Goal: Use online tool/utility: Utilize a website feature to perform a specific function

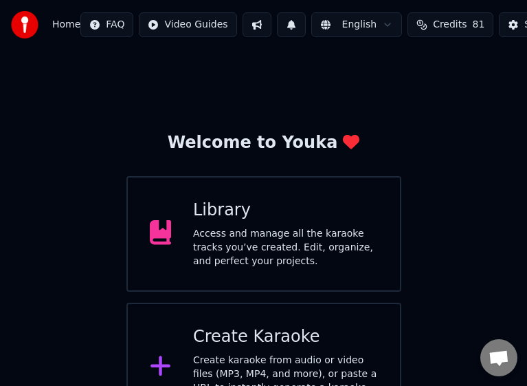
click at [232, 353] on div "Create karaoke from audio or video files (MP3, MP4, and more), or paste a URL t…" at bounding box center [285, 380] width 185 height 55
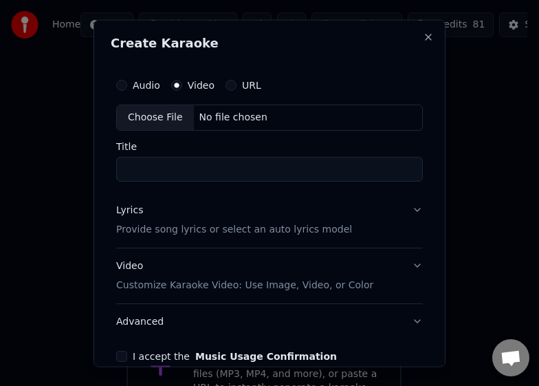
click at [221, 120] on div "No file chosen" at bounding box center [233, 117] width 79 height 14
click at [125, 84] on button "Audio" at bounding box center [121, 84] width 11 height 11
click at [146, 113] on div "Choose File" at bounding box center [155, 117] width 77 height 25
click at [222, 168] on input "*" at bounding box center [269, 168] width 307 height 25
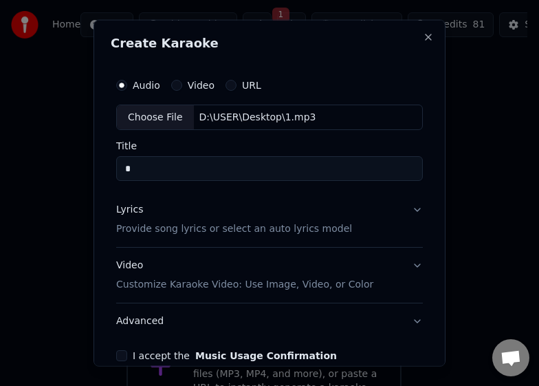
click at [222, 168] on input "*" at bounding box center [269, 168] width 307 height 25
type input "***"
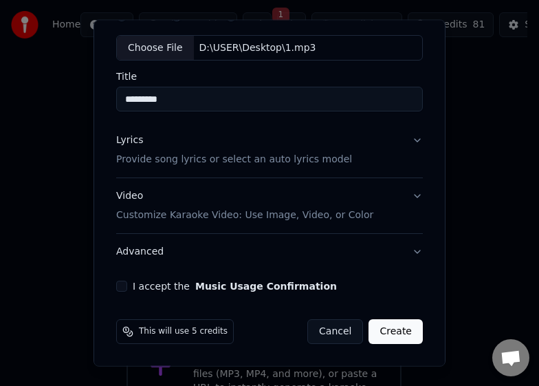
type input "*********"
click at [385, 135] on button "Lyrics Provide song lyrics or select an auto lyrics model" at bounding box center [269, 149] width 307 height 55
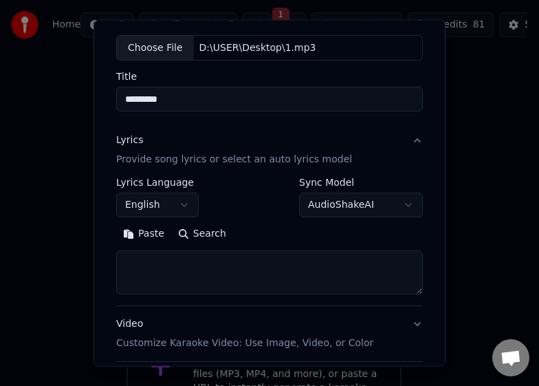
click at [252, 267] on textarea at bounding box center [269, 272] width 307 height 44
paste textarea "**********"
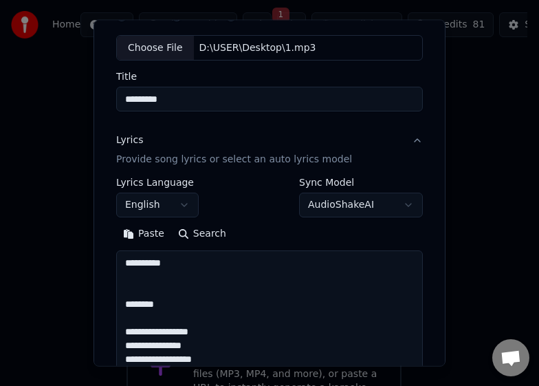
scroll to position [1075, 0]
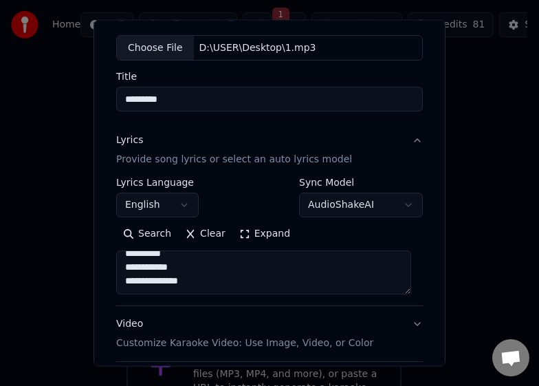
type textarea "**********"
click at [171, 211] on body "**********" at bounding box center [263, 216] width 527 height 432
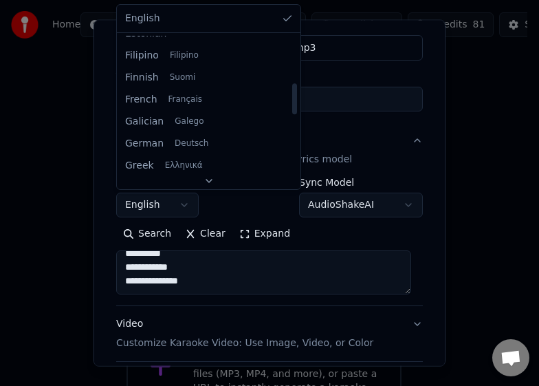
scroll to position [368, 0]
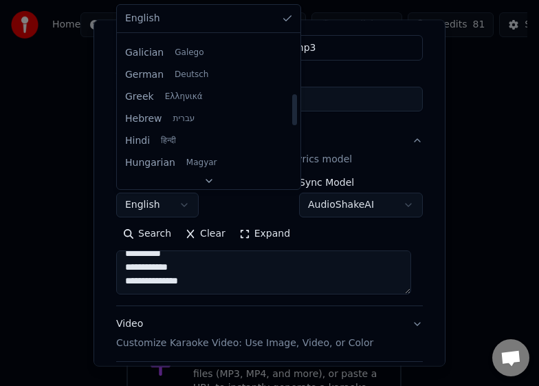
select select "**"
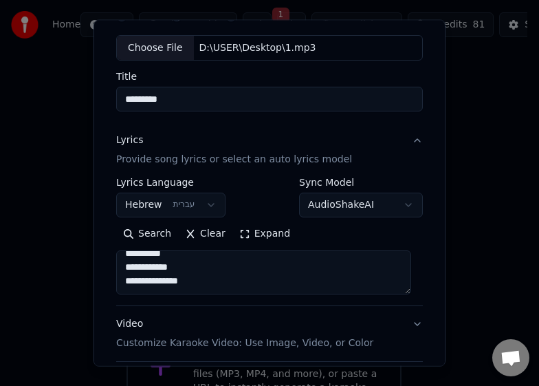
drag, startPoint x: 272, startPoint y: 160, endPoint x: 254, endPoint y: 185, distance: 30.9
click at [254, 185] on div "**********" at bounding box center [269, 214] width 307 height 184
click at [254, 185] on div "**********" at bounding box center [269, 197] width 307 height 40
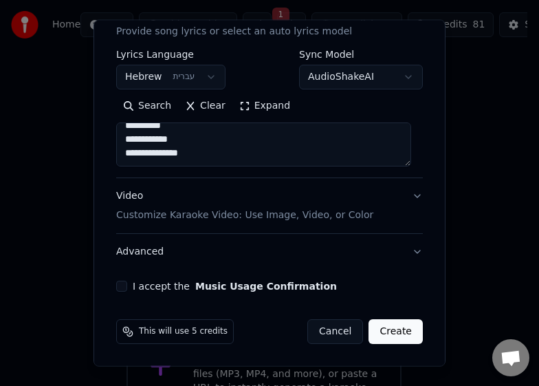
click at [122, 286] on button "I accept the Music Usage Confirmation" at bounding box center [121, 286] width 11 height 11
click at [400, 197] on button "Video Customize Karaoke Video: Use Image, Video, or Color" at bounding box center [269, 205] width 307 height 55
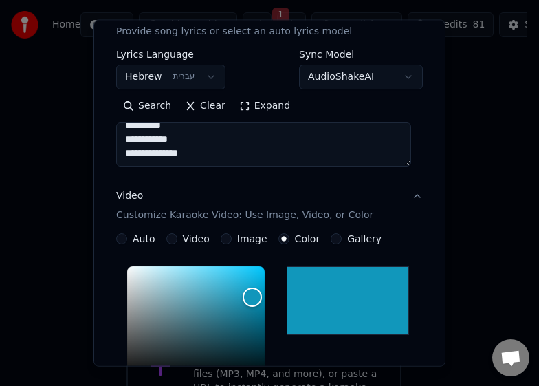
scroll to position [129, 0]
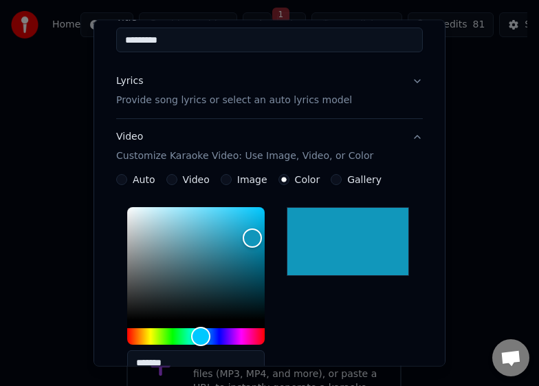
click at [406, 141] on button "Video Customize Karaoke Video: Use Image, Video, or Color" at bounding box center [269, 146] width 307 height 55
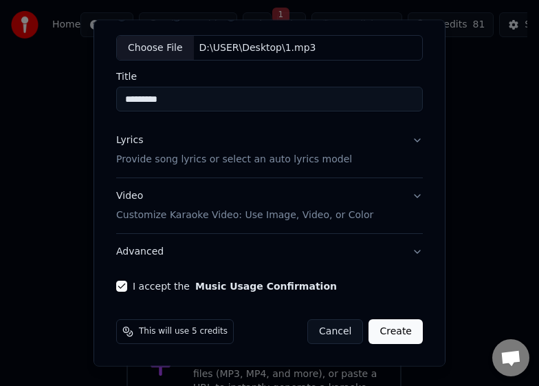
click at [403, 141] on button "Lyrics Provide song lyrics or select an auto lyrics model" at bounding box center [269, 149] width 307 height 55
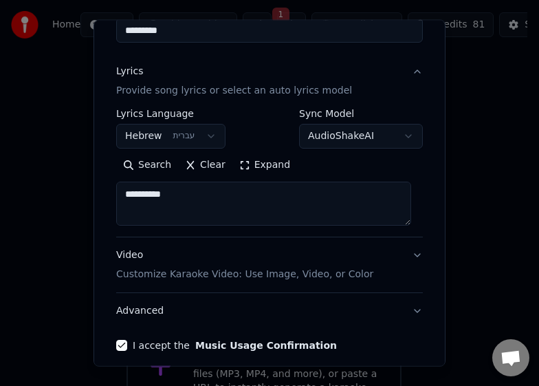
scroll to position [197, 0]
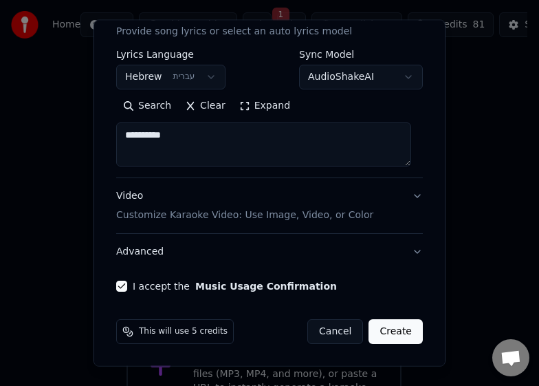
click at [387, 331] on button "Create" at bounding box center [396, 331] width 54 height 25
click at [406, 336] on button "Create" at bounding box center [396, 331] width 54 height 25
click at [392, 330] on button "Create" at bounding box center [396, 331] width 54 height 25
click at [242, 144] on textarea "**********" at bounding box center [263, 144] width 295 height 44
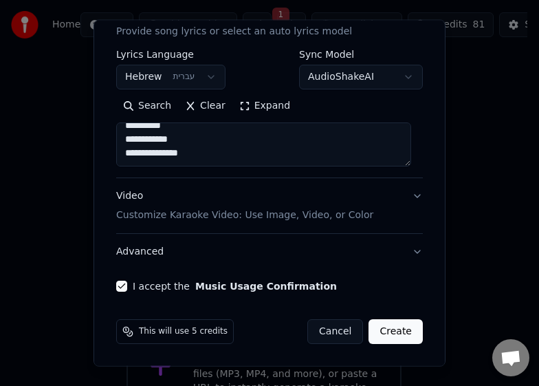
click at [364, 201] on button "Video Customize Karaoke Video: Use Image, Video, or Color" at bounding box center [269, 205] width 307 height 55
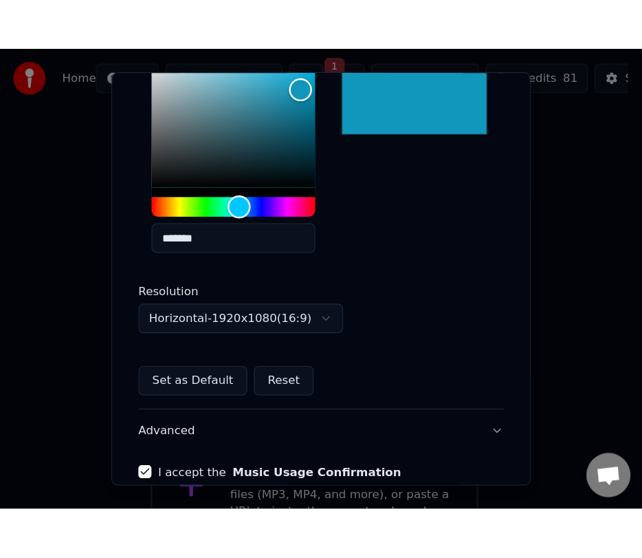
scroll to position [401, 0]
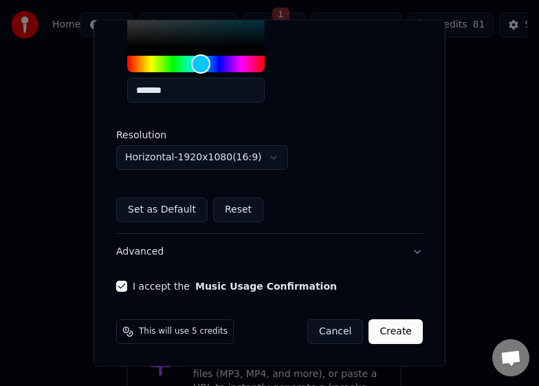
click at [407, 337] on button "Create" at bounding box center [396, 331] width 54 height 25
click at [369, 328] on button "Create" at bounding box center [396, 331] width 54 height 25
click at [385, 325] on button "Create" at bounding box center [396, 331] width 54 height 25
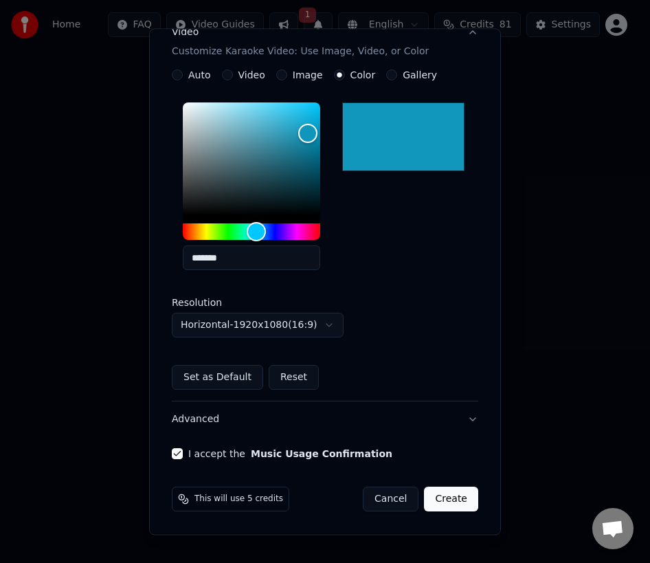
scroll to position [241, 0]
click at [448, 385] on button "Create" at bounding box center [451, 499] width 54 height 25
click at [452, 385] on button "Create" at bounding box center [451, 499] width 54 height 25
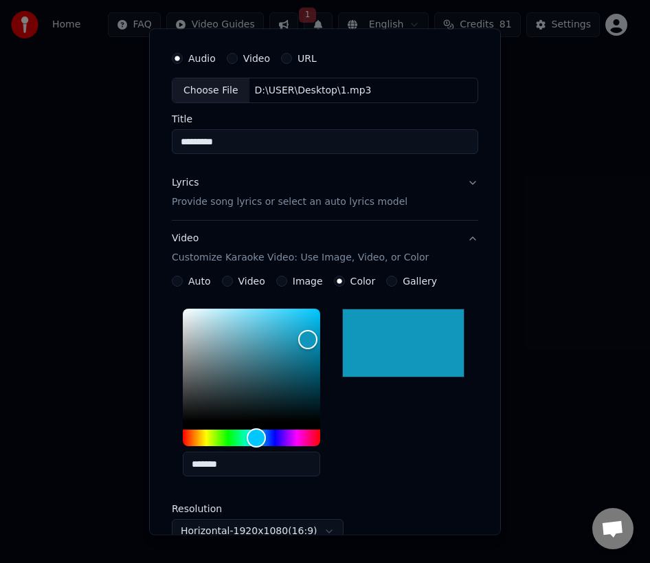
scroll to position [0, 0]
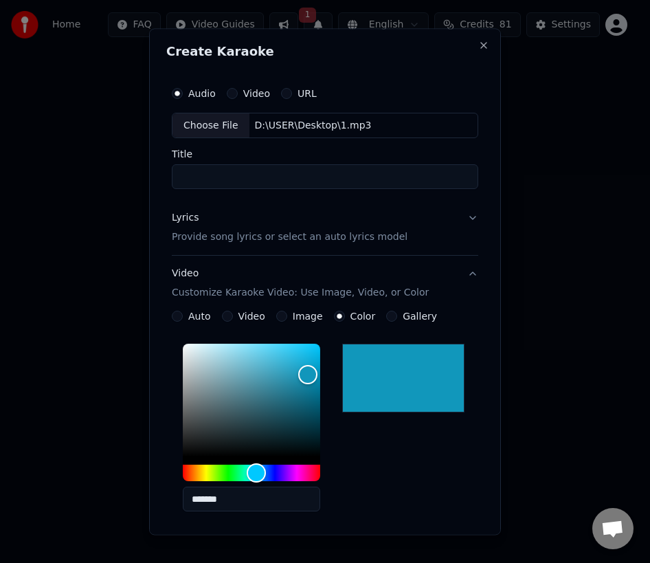
drag, startPoint x: 598, startPoint y: 120, endPoint x: 577, endPoint y: 110, distance: 23.7
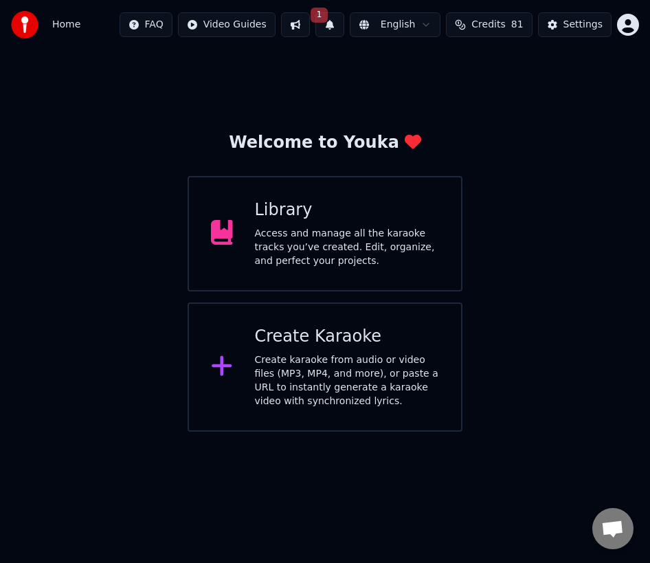
click at [316, 385] on div "Create karaoke from audio or video files (MP3, MP4, and more), or paste a URL t…" at bounding box center [347, 380] width 185 height 55
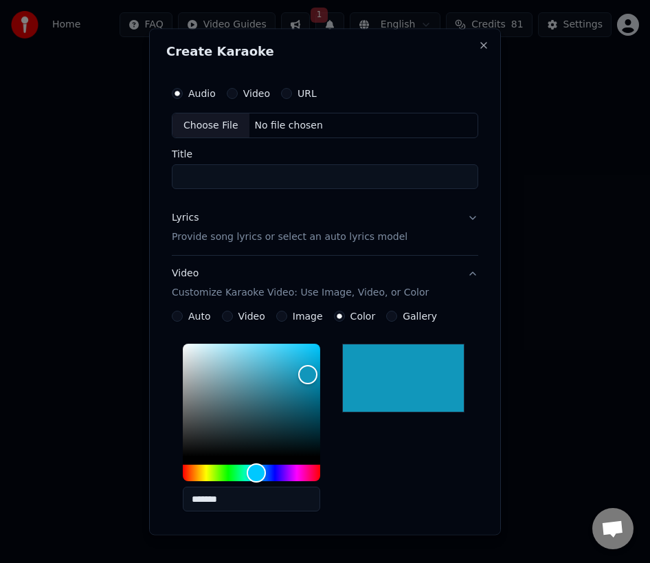
click at [212, 154] on label "Title" at bounding box center [325, 155] width 307 height 10
click at [212, 165] on input "Title" at bounding box center [325, 177] width 307 height 25
click at [217, 131] on div "Choose File" at bounding box center [211, 125] width 77 height 25
click at [288, 181] on input "*" at bounding box center [325, 177] width 307 height 25
click at [311, 118] on div "Choose File D:\USER\Desktop\2.mp3" at bounding box center [325, 126] width 307 height 26
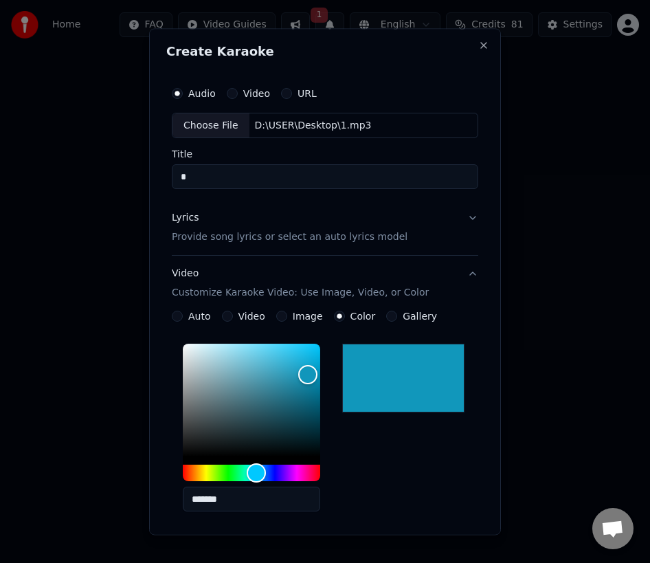
click at [262, 173] on input "*" at bounding box center [325, 177] width 307 height 25
type input "*"
type input "*********"
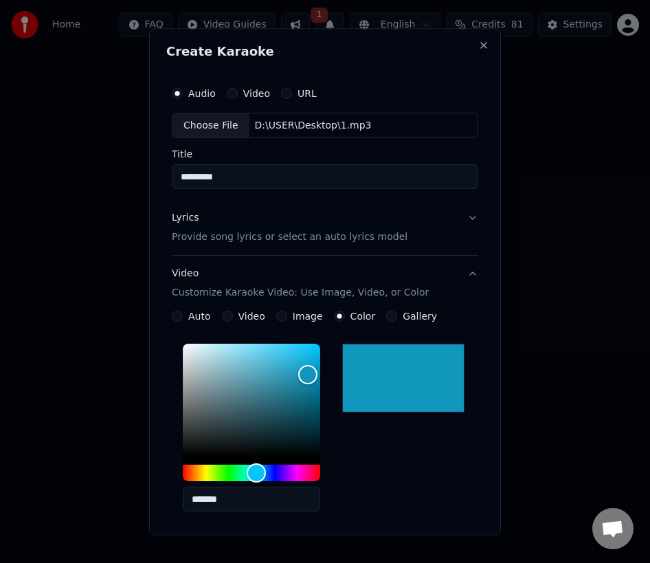
click at [338, 219] on div "Lyrics Provide song lyrics or select an auto lyrics model" at bounding box center [290, 228] width 236 height 33
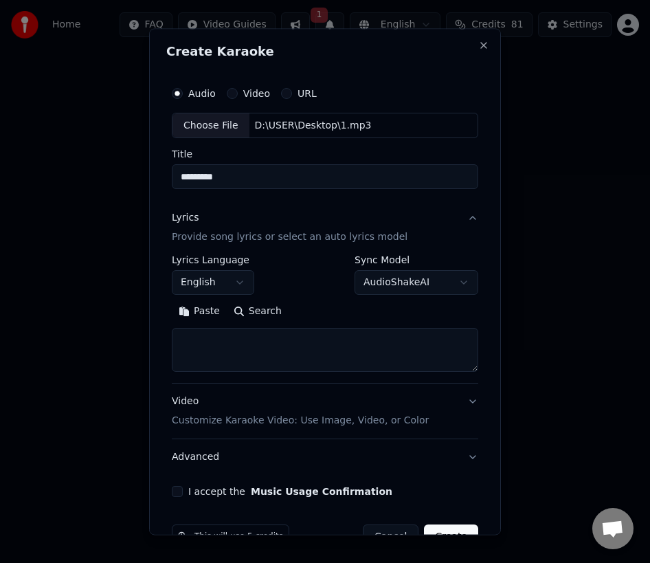
click at [275, 339] on textarea at bounding box center [325, 351] width 307 height 44
paste textarea "**********"
type textarea "**********"
click at [233, 292] on body "**********" at bounding box center [325, 216] width 650 height 432
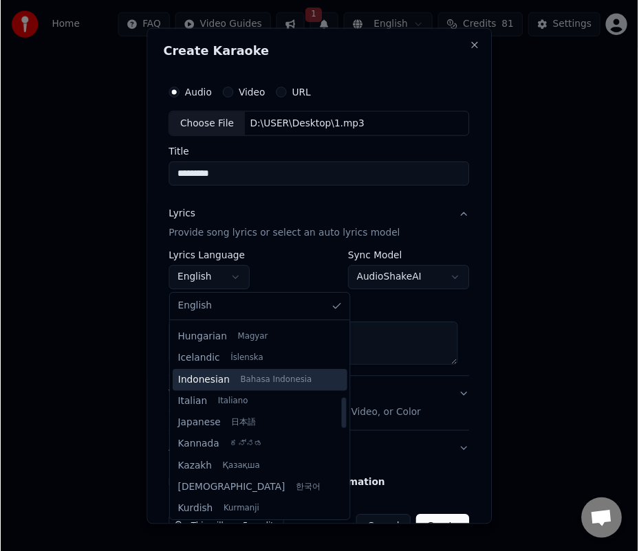
scroll to position [413, 0]
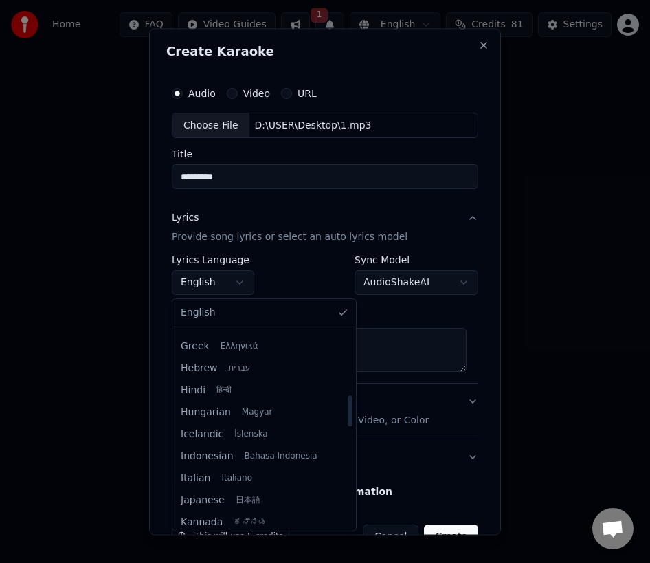
select select "**"
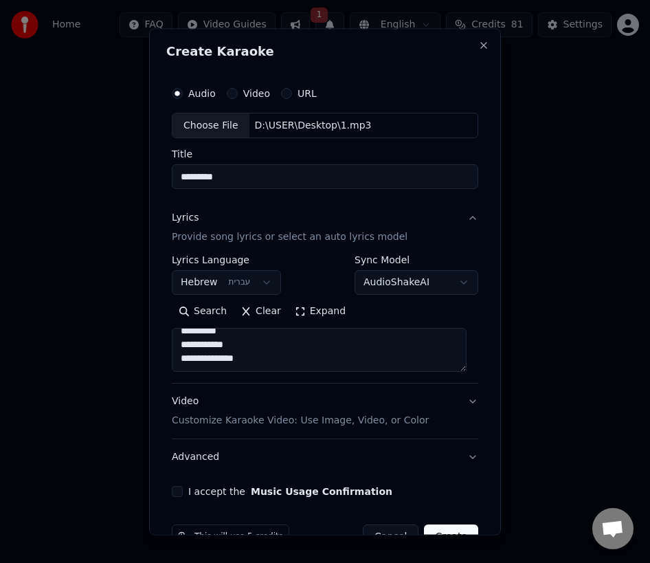
drag, startPoint x: 401, startPoint y: 215, endPoint x: 391, endPoint y: 223, distance: 13.1
click at [391, 223] on button "Lyrics Provide song lyrics or select an auto lyrics model" at bounding box center [325, 228] width 307 height 55
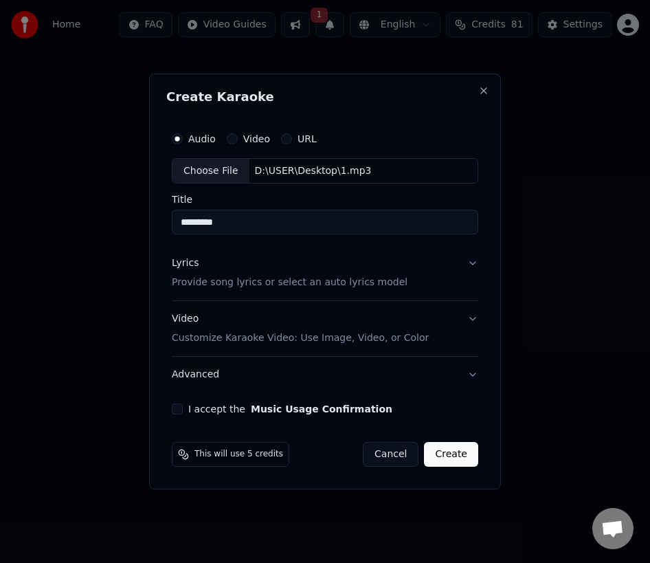
click at [455, 270] on button "Lyrics Provide song lyrics or select an auto lyrics model" at bounding box center [325, 273] width 307 height 55
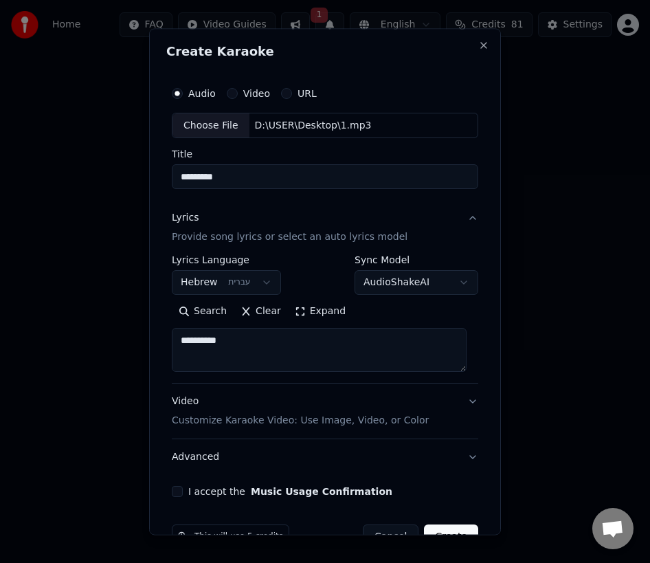
click at [462, 219] on button "Lyrics Provide song lyrics or select an auto lyrics model" at bounding box center [325, 228] width 307 height 55
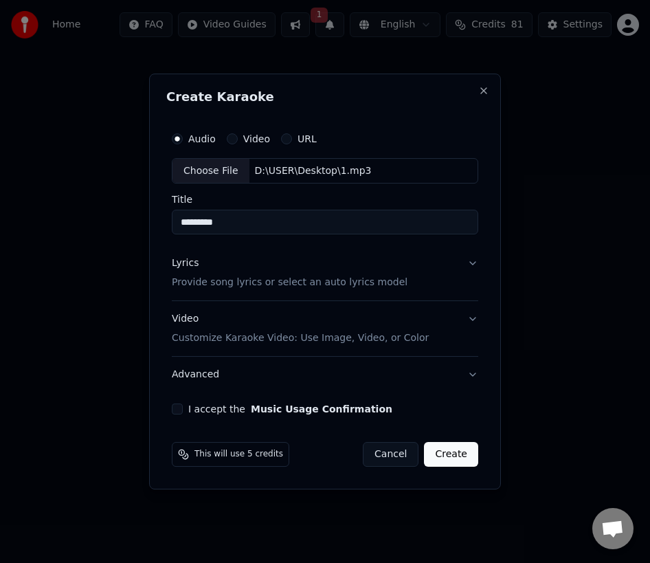
click at [179, 385] on button "I accept the Music Usage Confirmation" at bounding box center [177, 409] width 11 height 11
click at [448, 385] on button "Create" at bounding box center [451, 454] width 54 height 25
click at [452, 385] on button "Create" at bounding box center [451, 454] width 54 height 25
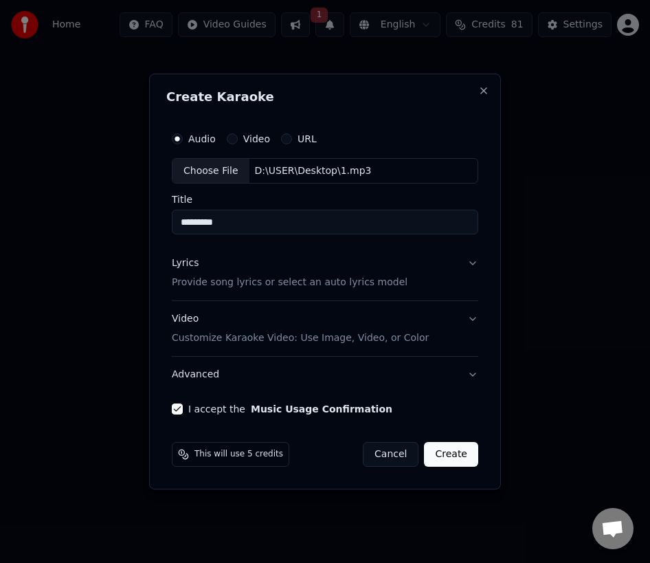
click at [452, 385] on button "Create" at bounding box center [451, 454] width 54 height 25
click at [456, 385] on button "Create" at bounding box center [451, 454] width 54 height 25
drag, startPoint x: 456, startPoint y: 460, endPoint x: 422, endPoint y: 451, distance: 34.9
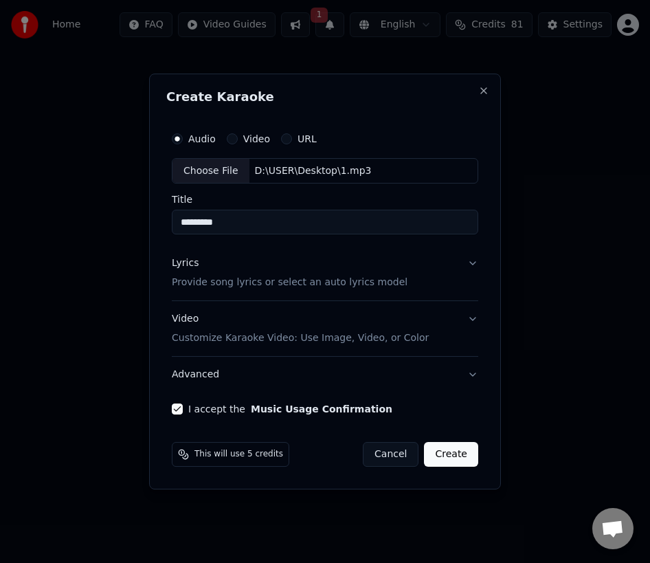
click at [445, 385] on button "Create" at bounding box center [451, 454] width 54 height 25
click at [215, 385] on div "This will use 5 credits" at bounding box center [231, 454] width 118 height 25
click at [215, 385] on span "This will use 5 credits" at bounding box center [239, 454] width 89 height 11
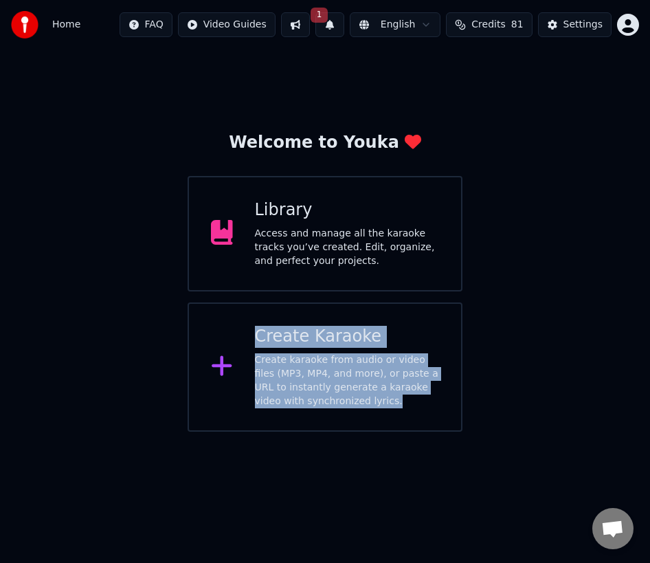
drag, startPoint x: 443, startPoint y: 395, endPoint x: 398, endPoint y: 250, distance: 151.1
click at [399, 251] on div "Welcome to Youka Library Access and manage all the karaoke tracks you’ve create…" at bounding box center [325, 282] width 260 height 300
click at [398, 250] on div "Access and manage all the karaoke tracks you’ve created. Edit, organize, and pe…" at bounding box center [347, 247] width 185 height 41
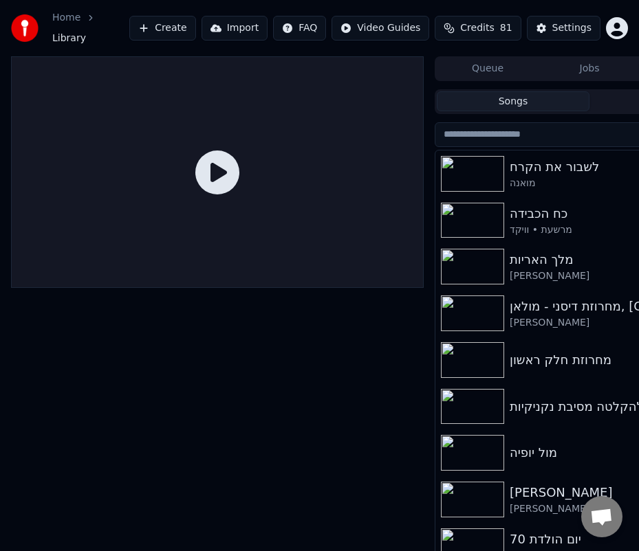
scroll to position [14, 0]
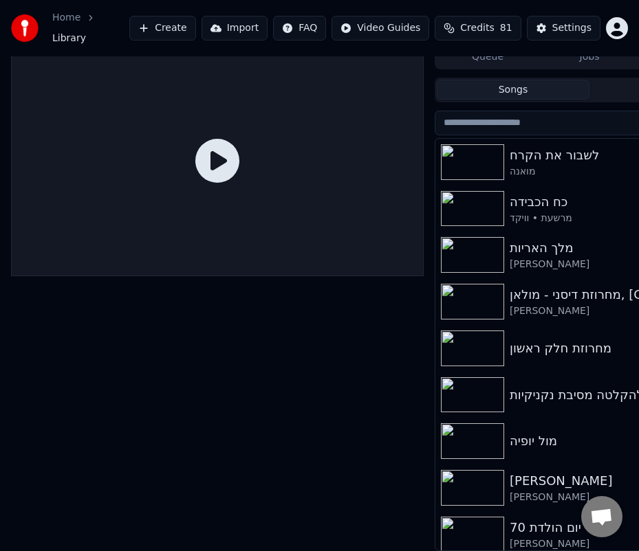
click at [465, 202] on img at bounding box center [472, 209] width 63 height 36
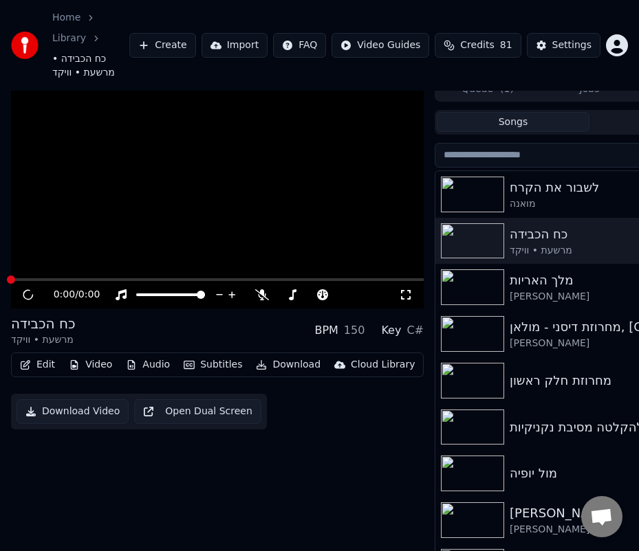
scroll to position [34, 0]
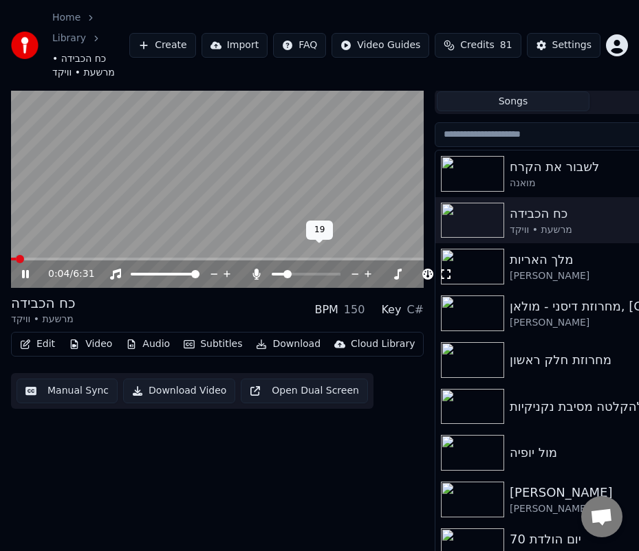
click at [285, 270] on span at bounding box center [287, 274] width 8 height 8
click at [234, 267] on icon at bounding box center [232, 274] width 13 height 14
click at [349, 270] on span at bounding box center [346, 274] width 8 height 8
click at [395, 267] on icon at bounding box center [398, 274] width 13 height 14
click at [313, 273] on span at bounding box center [306, 274] width 69 height 3
